Goal: Task Accomplishment & Management: Manage account settings

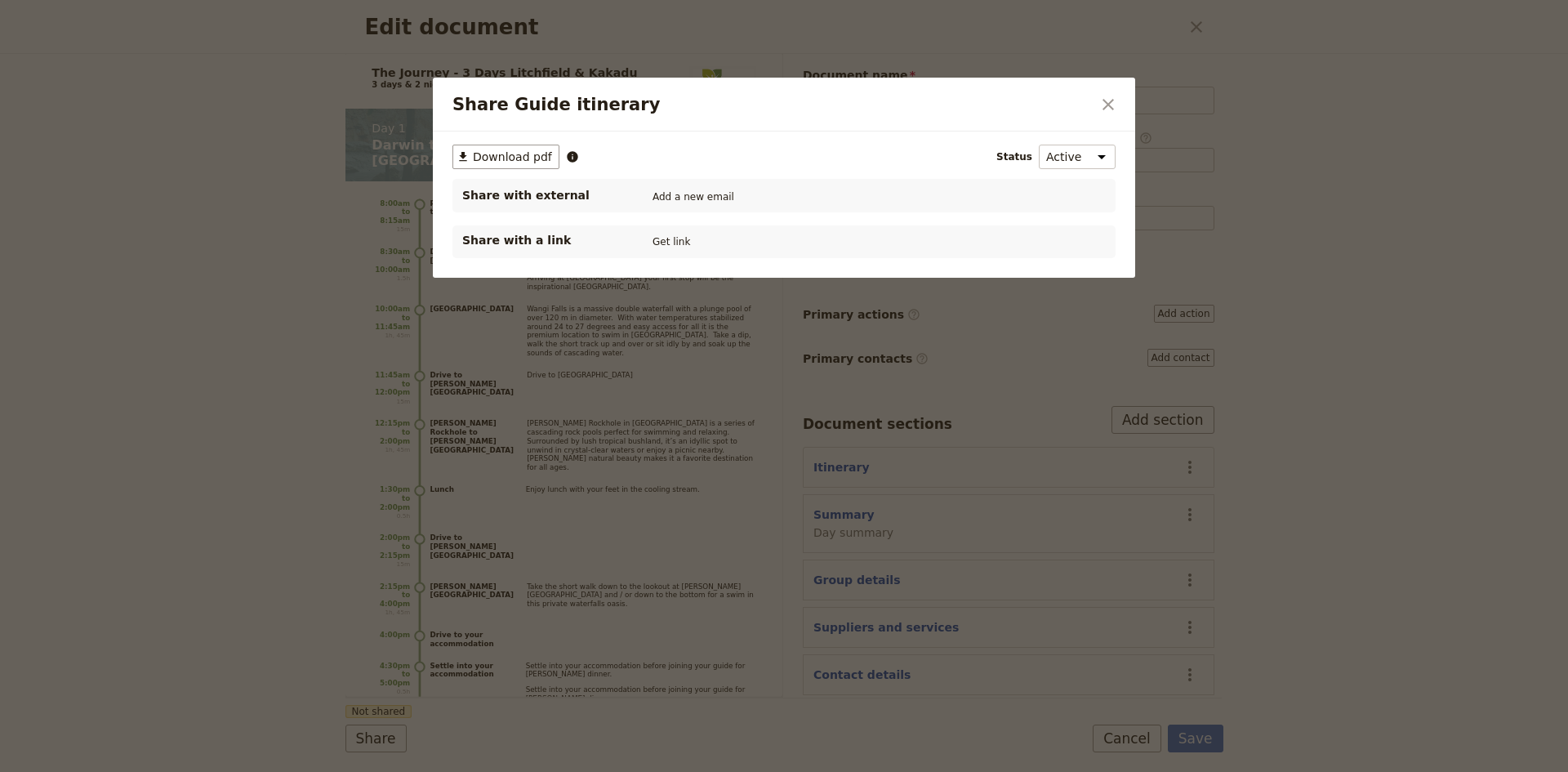
select select "STAFF"
select select "RUN_SHEET"
select select "DEFAULT"
click at [1103, 100] on icon "Close dialog" at bounding box center [1108, 104] width 20 height 20
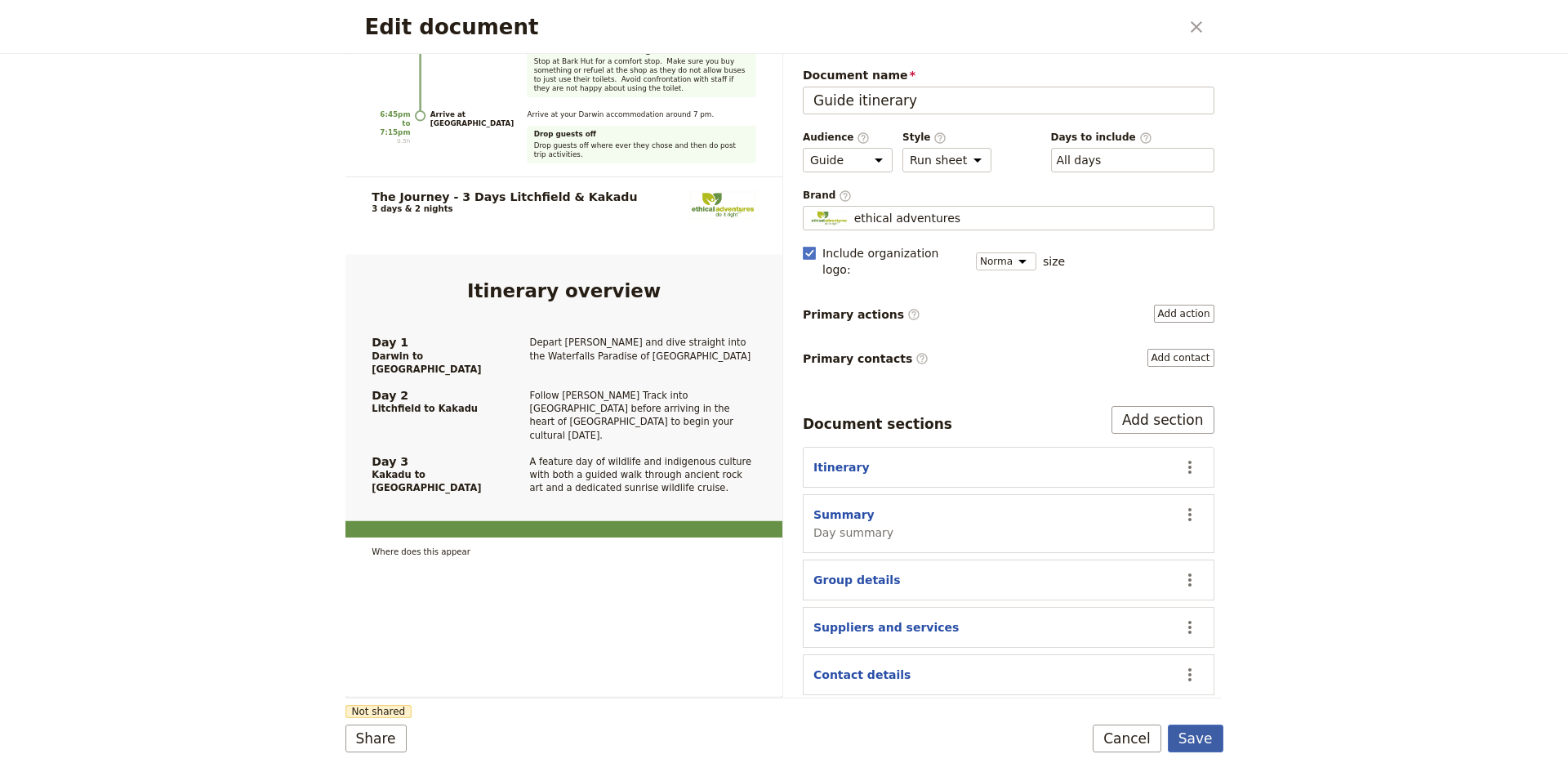
click at [1197, 741] on button "Save" at bounding box center [1196, 738] width 56 height 28
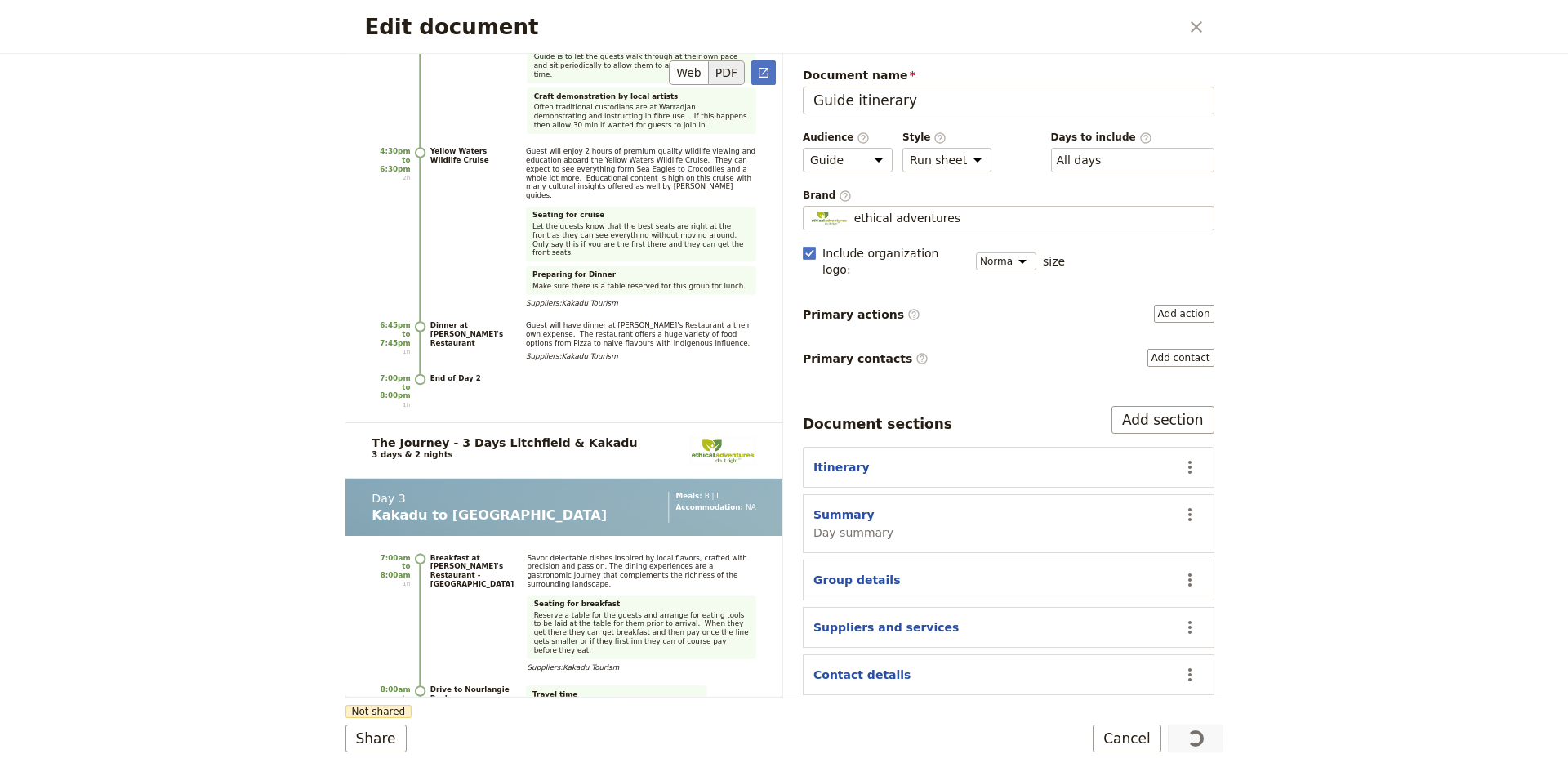
scroll to position [2452, 0]
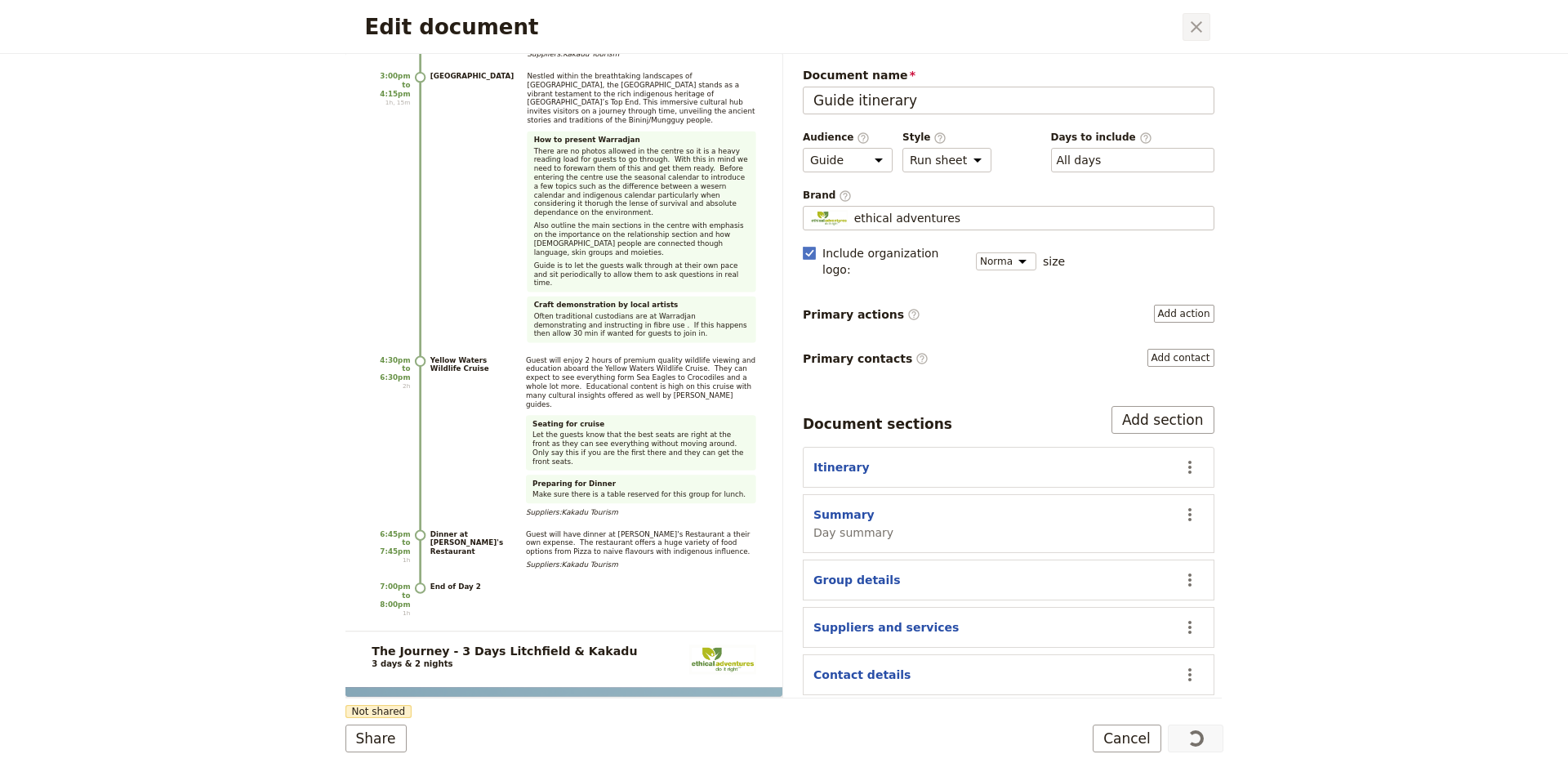
click at [1197, 26] on icon "Close dialog" at bounding box center [1196, 26] width 11 height 11
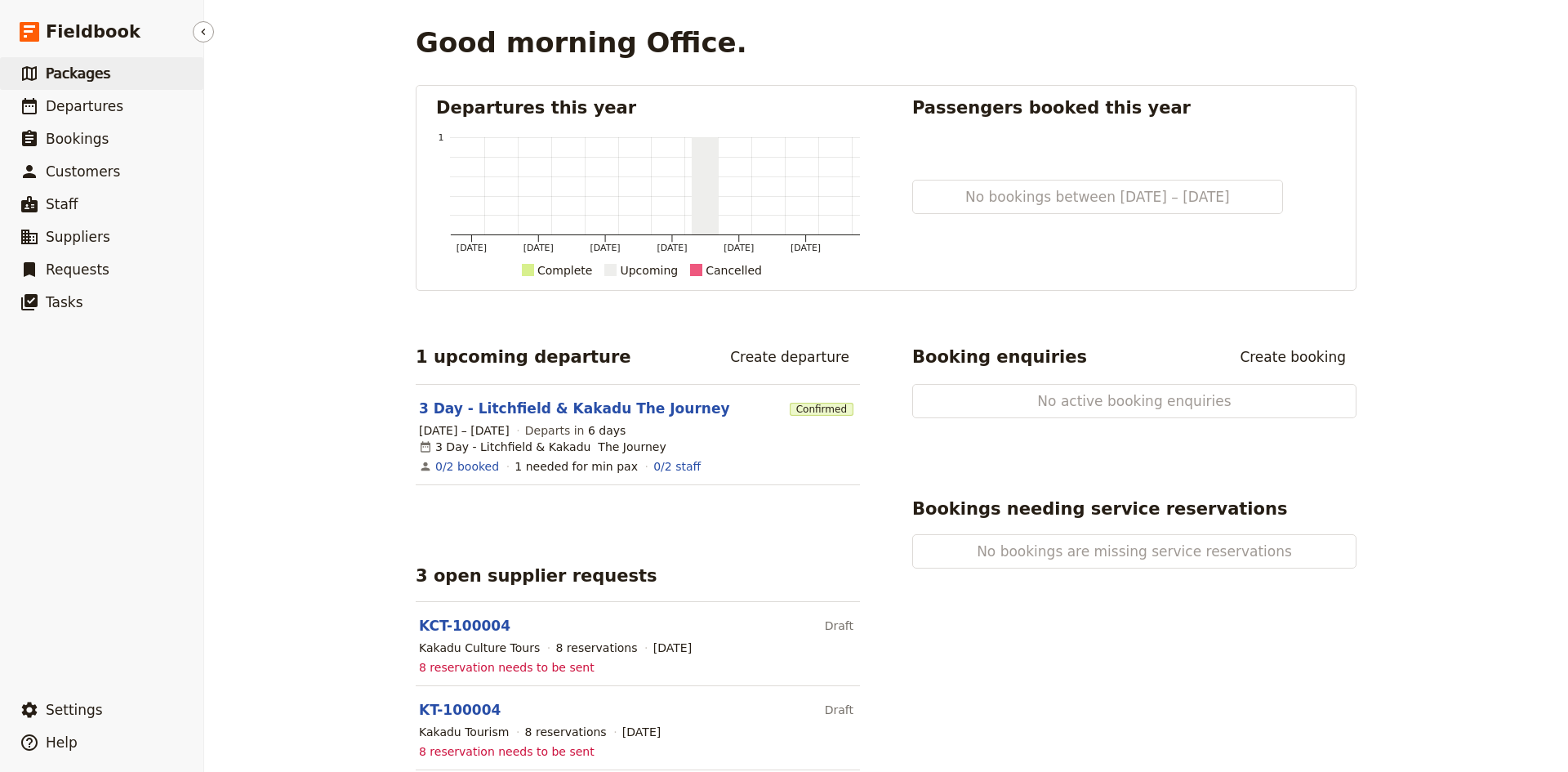
click at [92, 69] on span "Packages" at bounding box center [78, 73] width 64 height 16
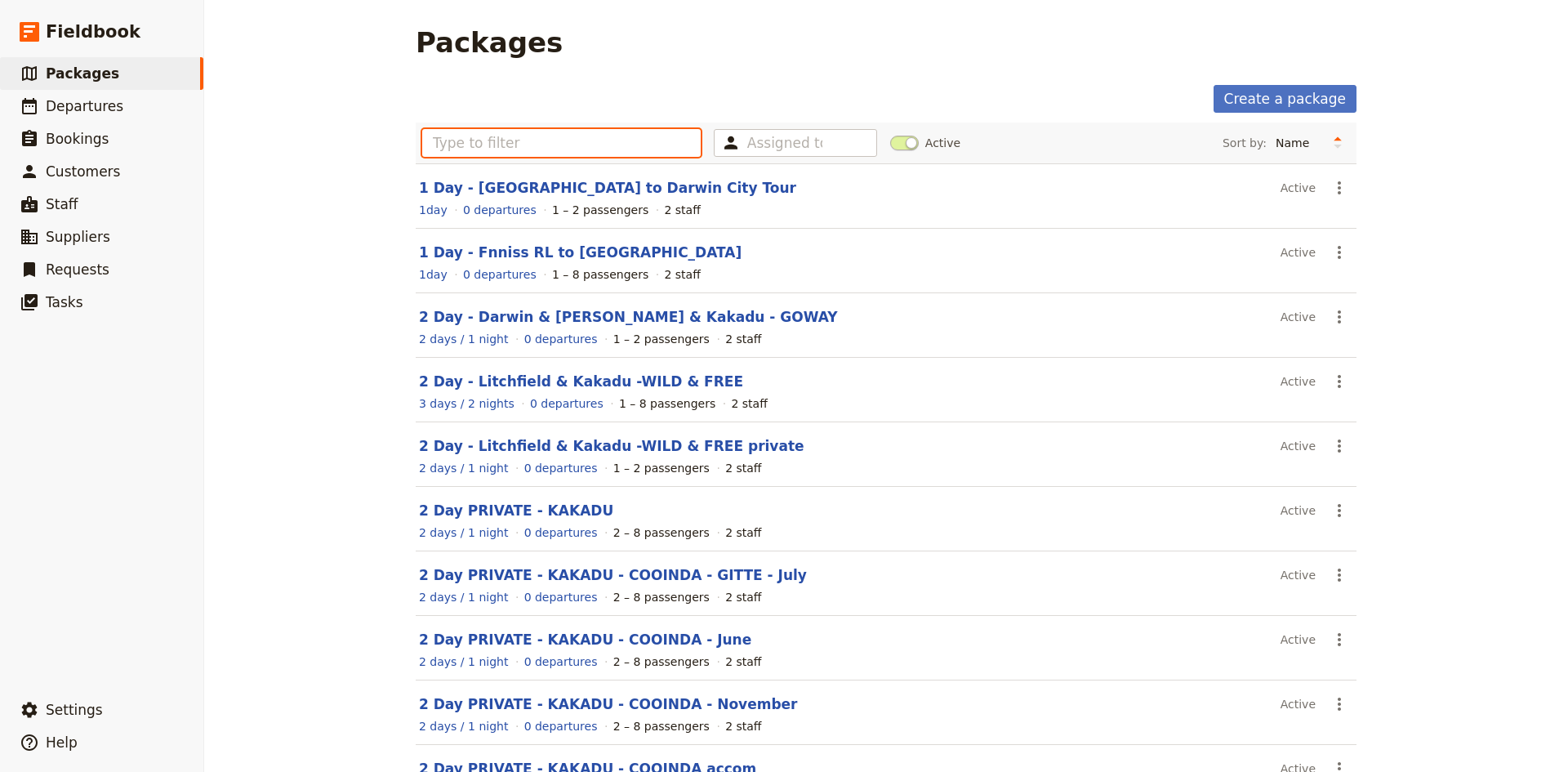
click at [462, 137] on input "text" at bounding box center [561, 143] width 278 height 28
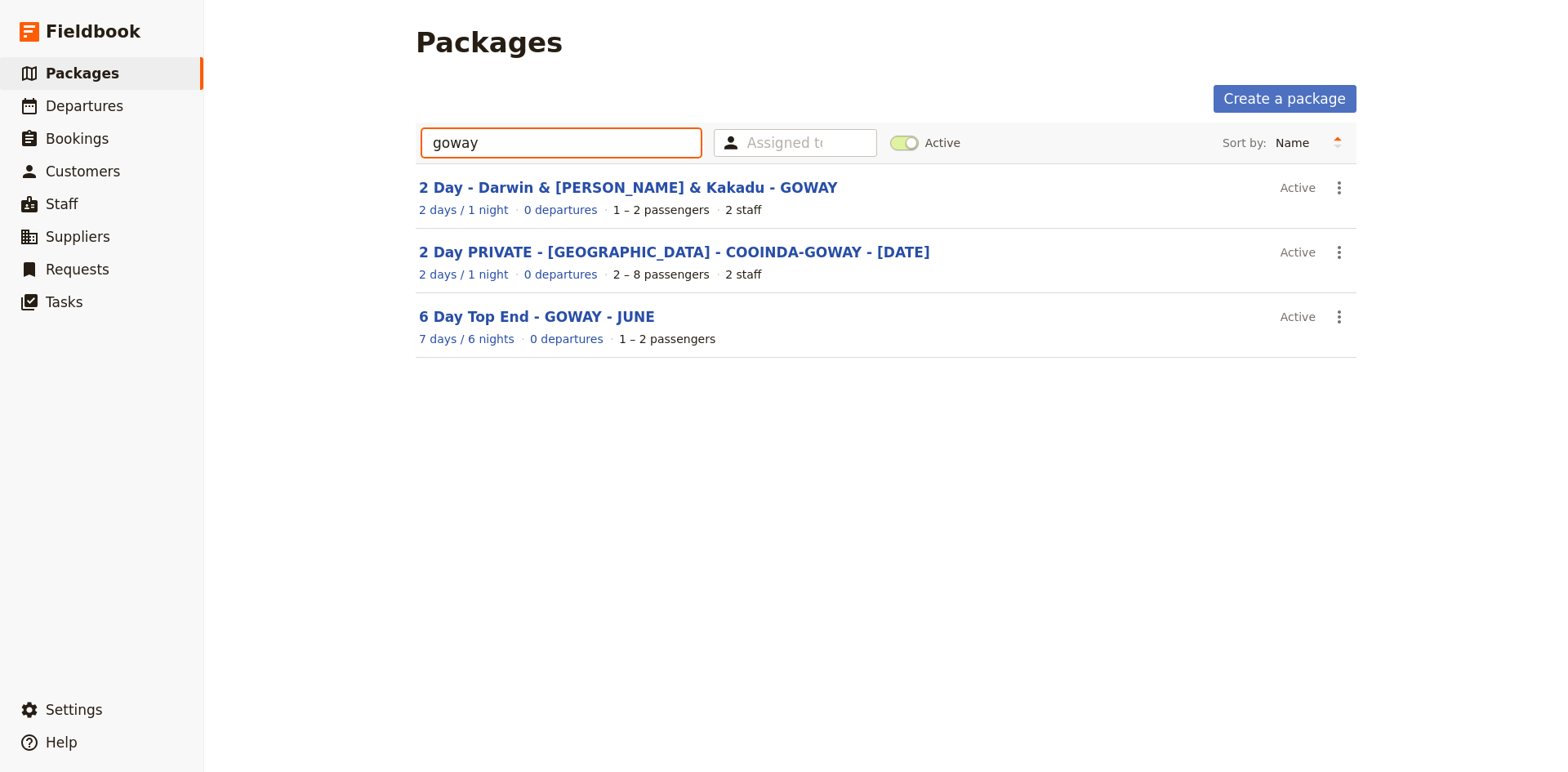
type input "goway"
